Goal: Task Accomplishment & Management: Use online tool/utility

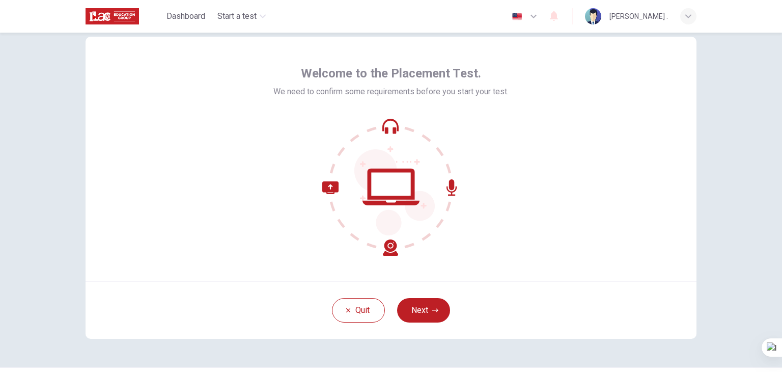
scroll to position [24, 0]
click at [424, 306] on button "Next" at bounding box center [423, 310] width 53 height 24
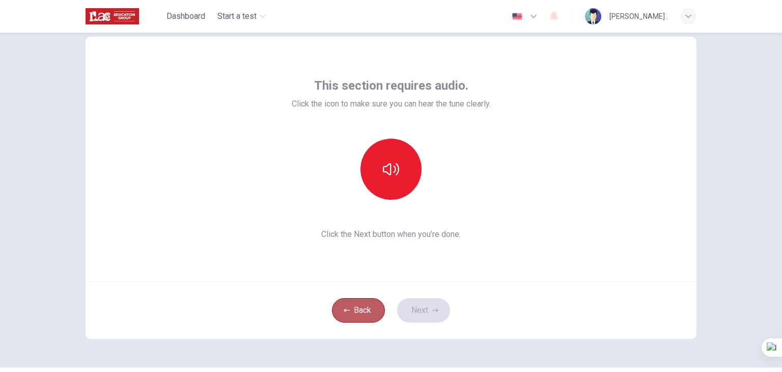
click at [350, 308] on button "Back" at bounding box center [358, 310] width 53 height 24
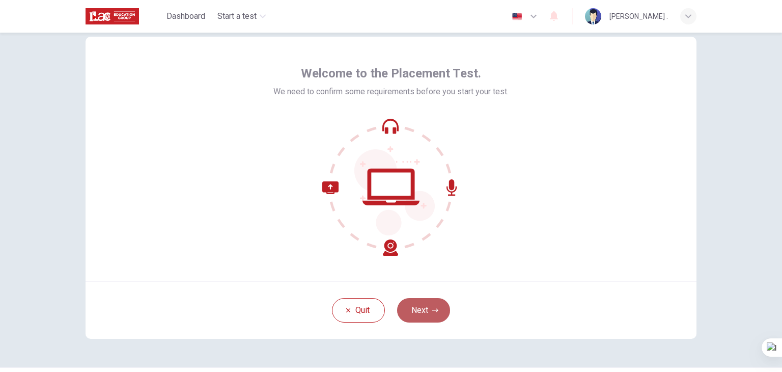
click at [423, 306] on button "Next" at bounding box center [423, 310] width 53 height 24
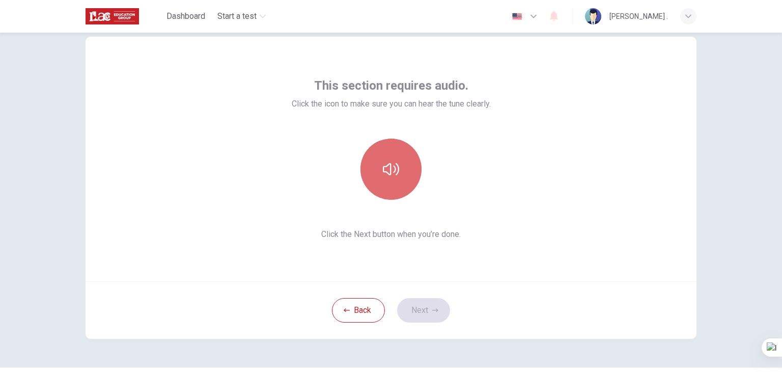
click at [395, 166] on icon "button" at bounding box center [391, 169] width 16 height 12
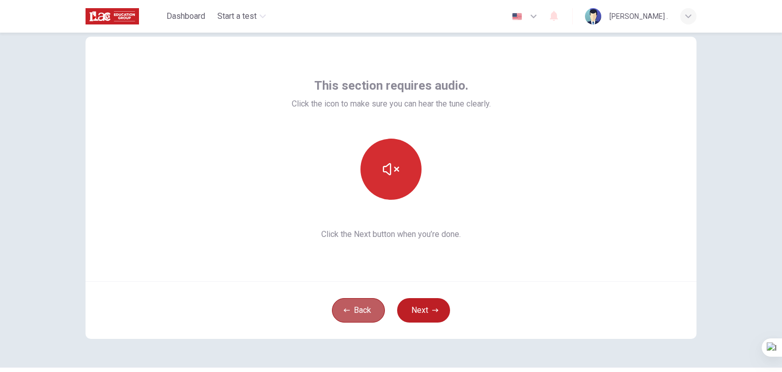
click at [355, 301] on button "Back" at bounding box center [358, 310] width 53 height 24
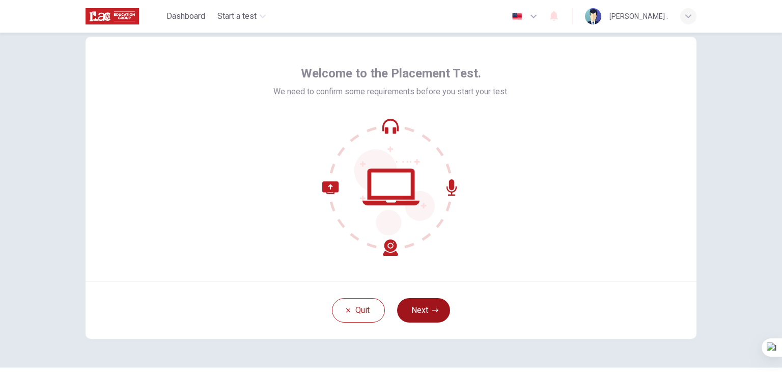
click at [429, 306] on button "Next" at bounding box center [423, 310] width 53 height 24
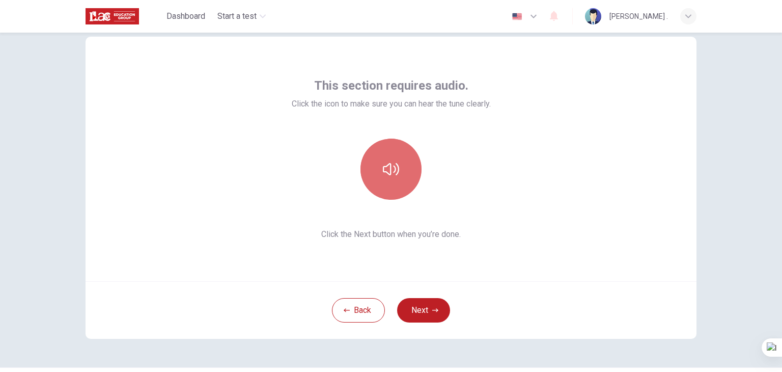
click at [383, 164] on icon "button" at bounding box center [391, 169] width 16 height 16
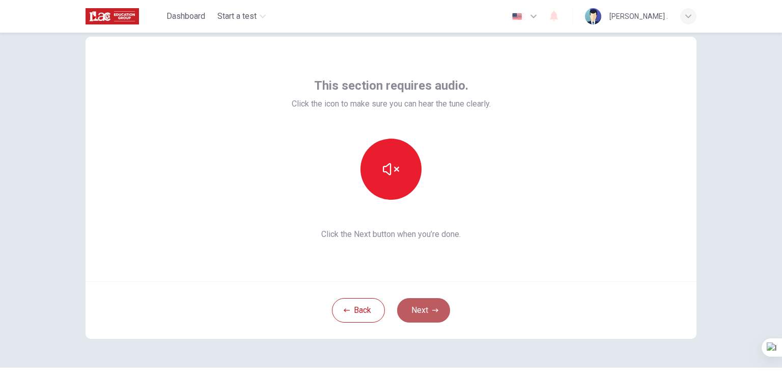
click at [432, 307] on icon "button" at bounding box center [435, 310] width 6 height 6
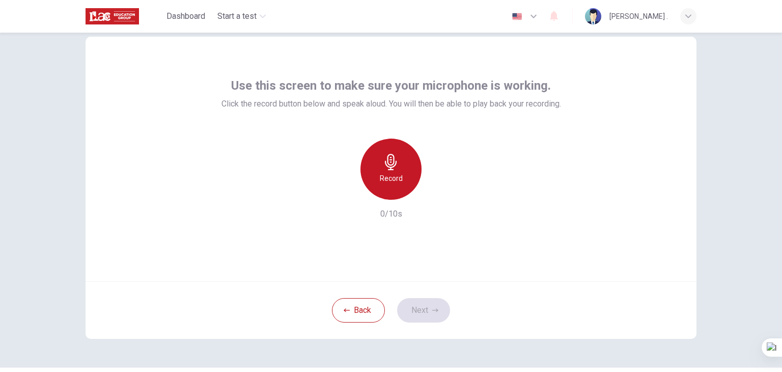
click at [383, 164] on icon "button" at bounding box center [391, 162] width 16 height 16
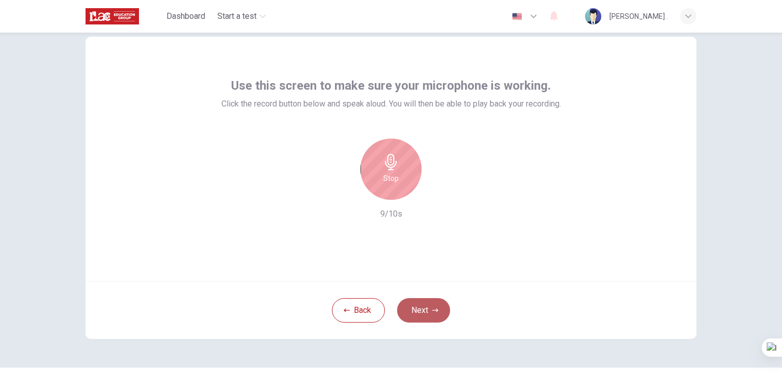
click at [417, 312] on button "Next" at bounding box center [423, 310] width 53 height 24
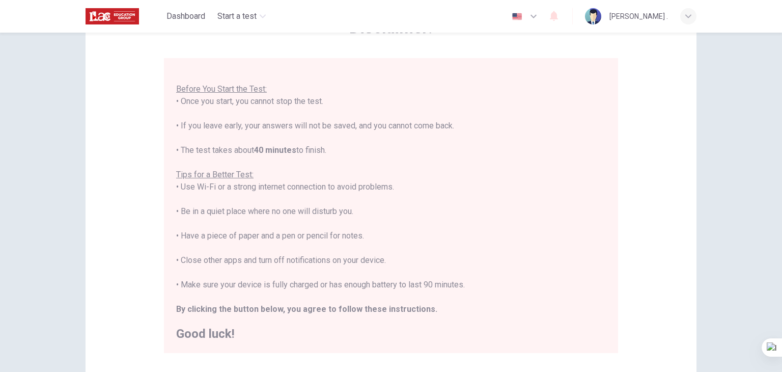
scroll to position [71, 0]
drag, startPoint x: 247, startPoint y: 148, endPoint x: 291, endPoint y: 154, distance: 44.2
click at [291, 154] on div "You are about to start a Placement Test . Before You Start the Test: • Once you…" at bounding box center [391, 200] width 430 height 281
click at [179, 254] on div "You are about to start a Placement Test . Before You Start the Test: • Once you…" at bounding box center [391, 200] width 430 height 281
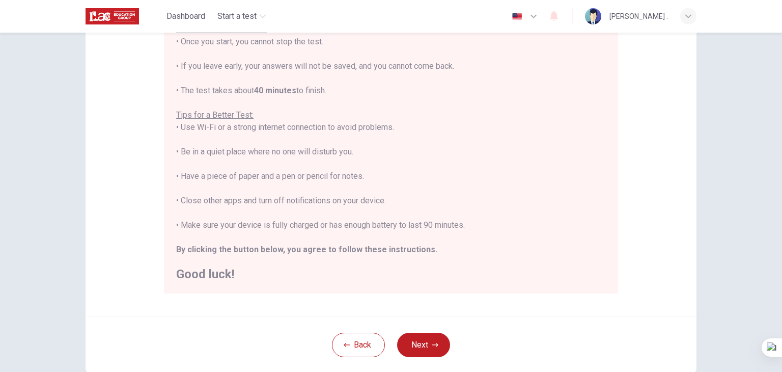
scroll to position [132, 0]
click at [360, 345] on button "Back" at bounding box center [358, 344] width 53 height 24
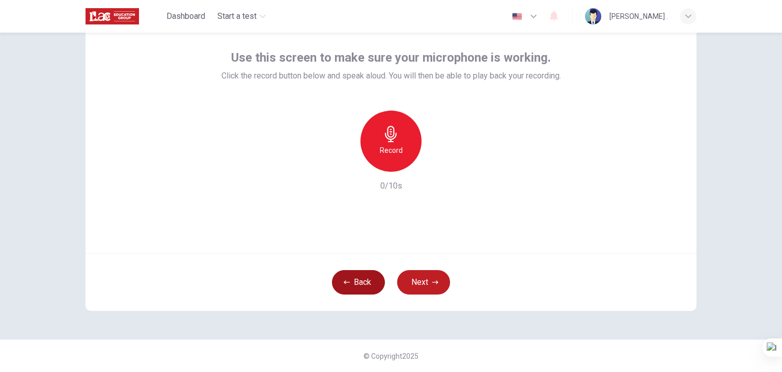
scroll to position [52, 0]
click at [353, 276] on button "Back" at bounding box center [358, 282] width 53 height 24
